Goal: Navigation & Orientation: Go to known website

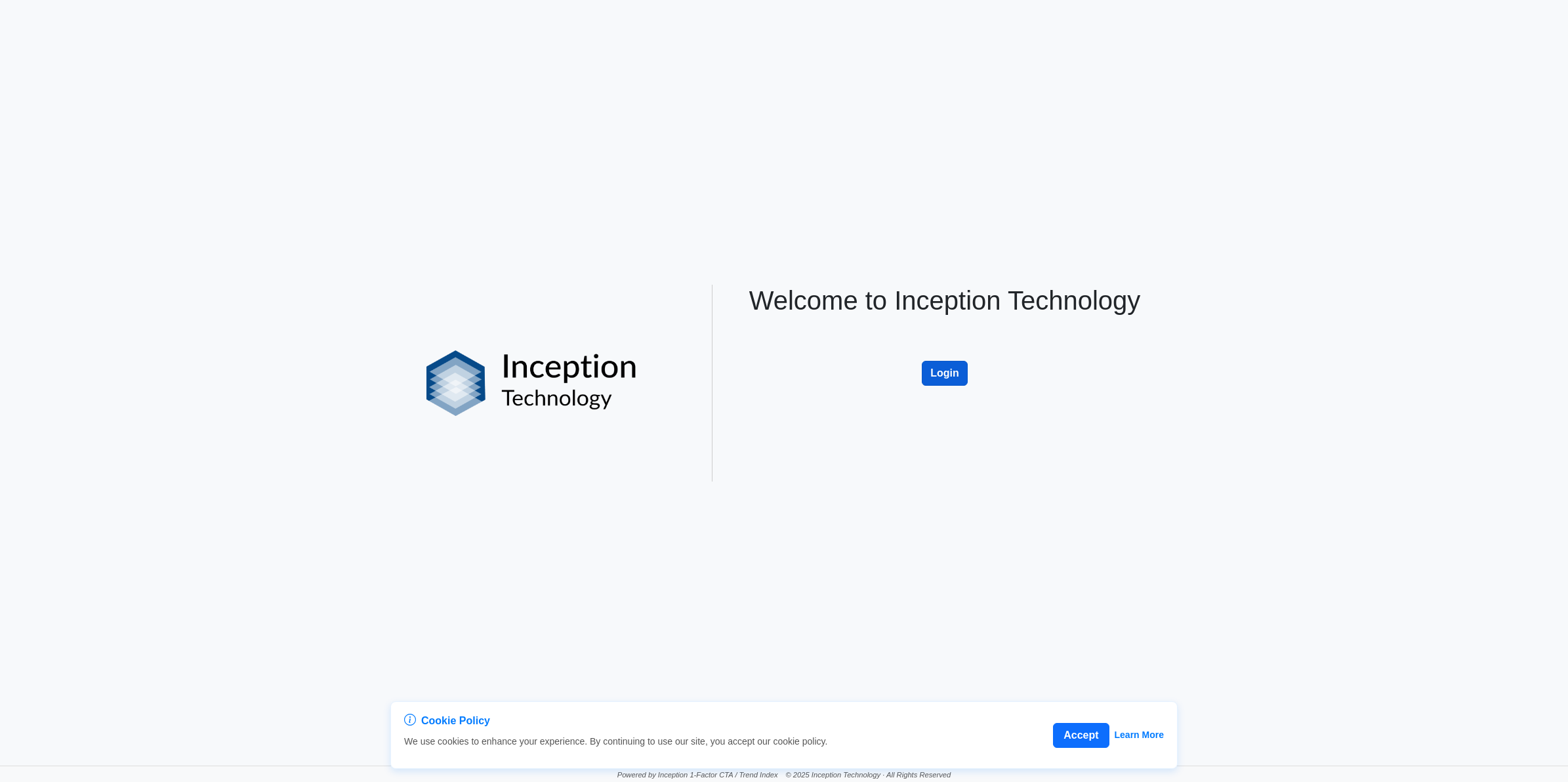
click at [958, 374] on button "Login" at bounding box center [944, 373] width 46 height 25
